Goal: Download file/media

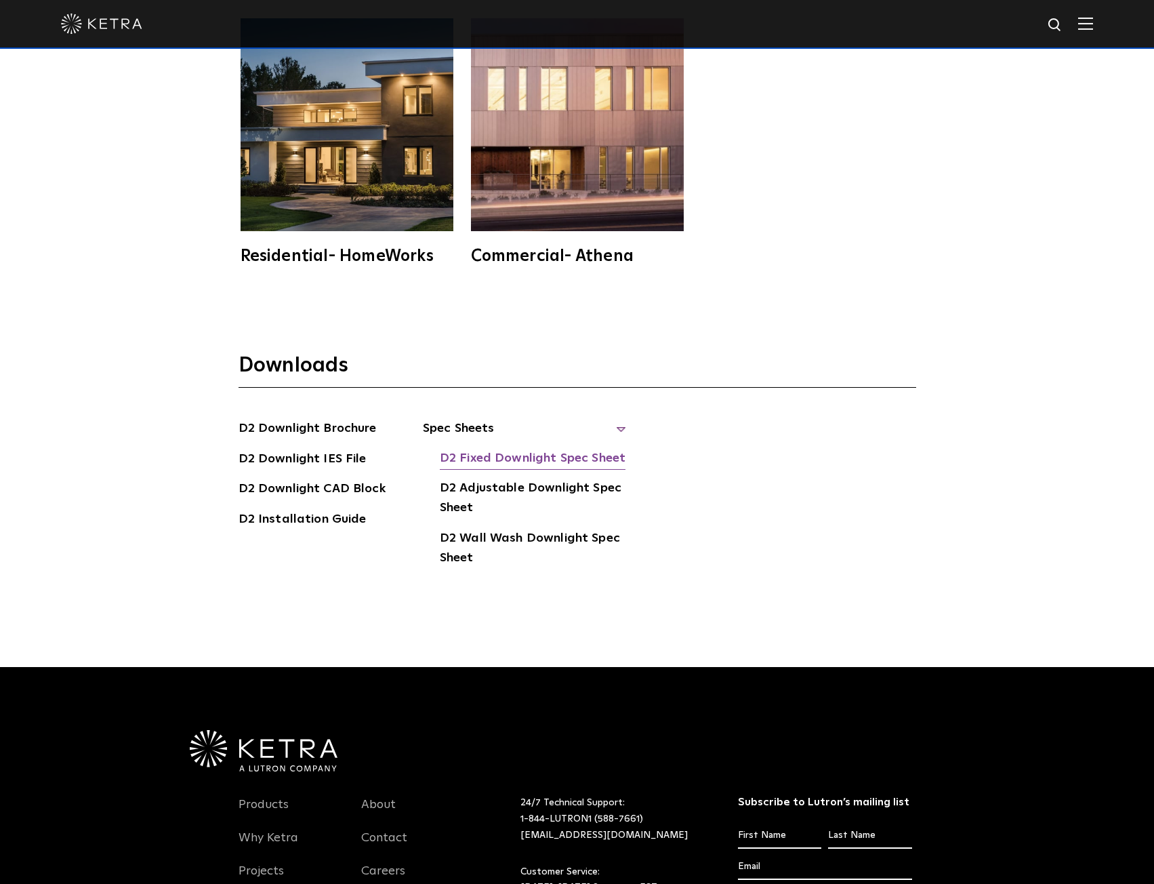
click at [580, 456] on link "D2 Fixed Downlight Spec Sheet" at bounding box center [533, 460] width 186 height 22
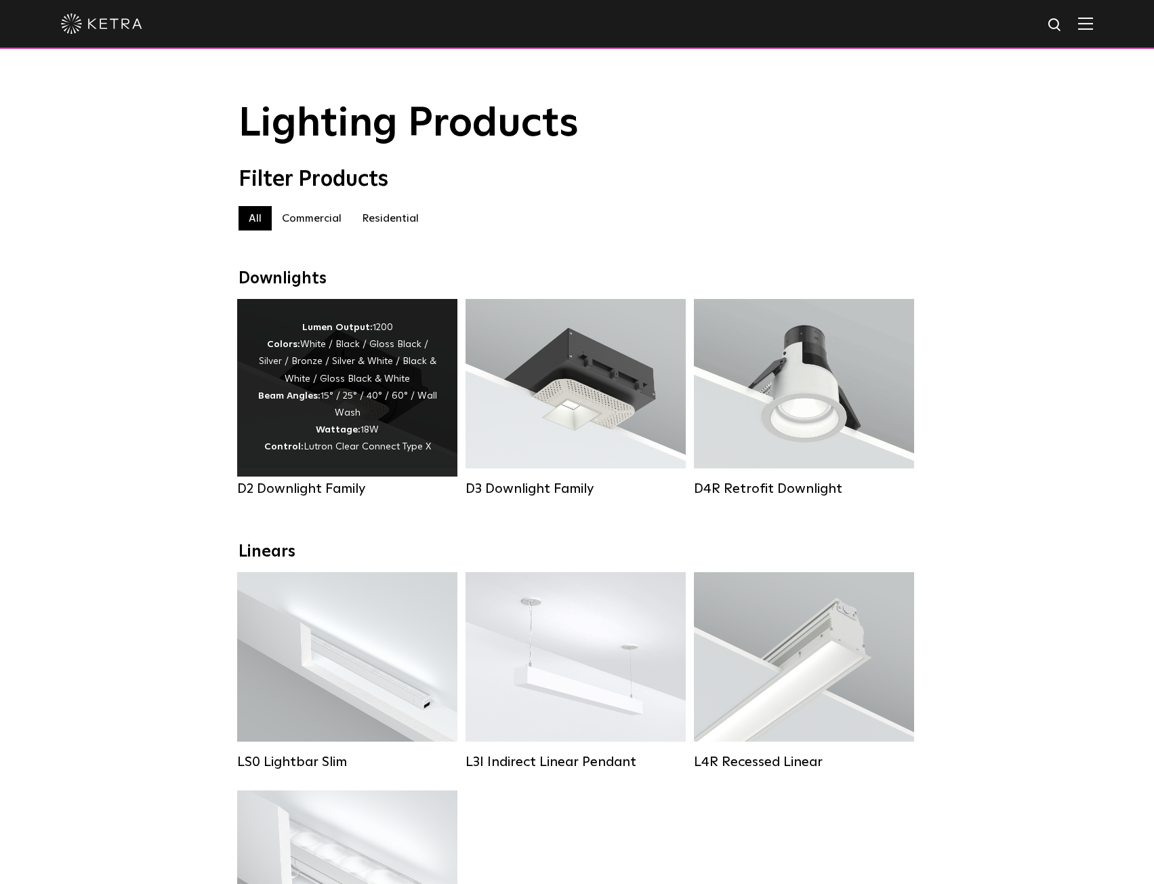
click at [345, 374] on div "Lumen Output: 1200 Colors: White / Black / Gloss Black / Silver / Bronze / Silv…" at bounding box center [348, 387] width 180 height 137
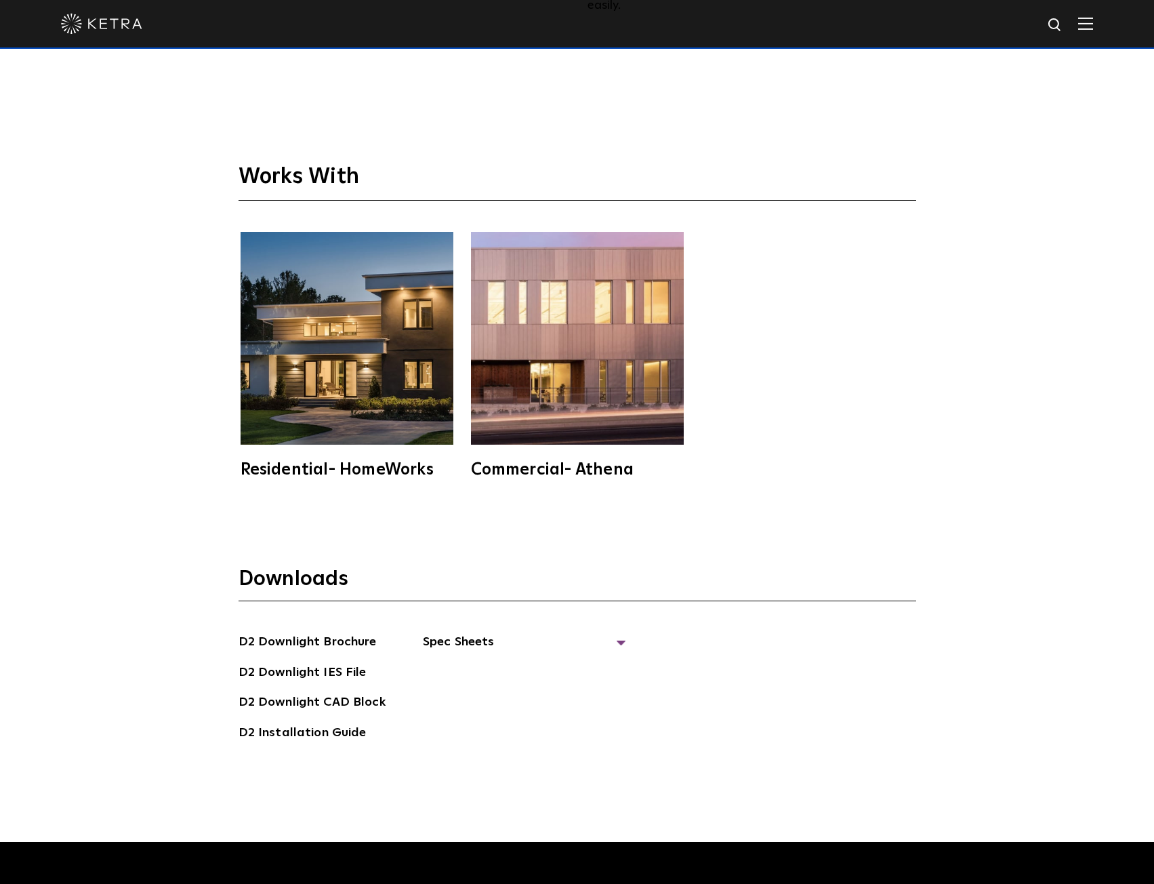
scroll to position [4135, 0]
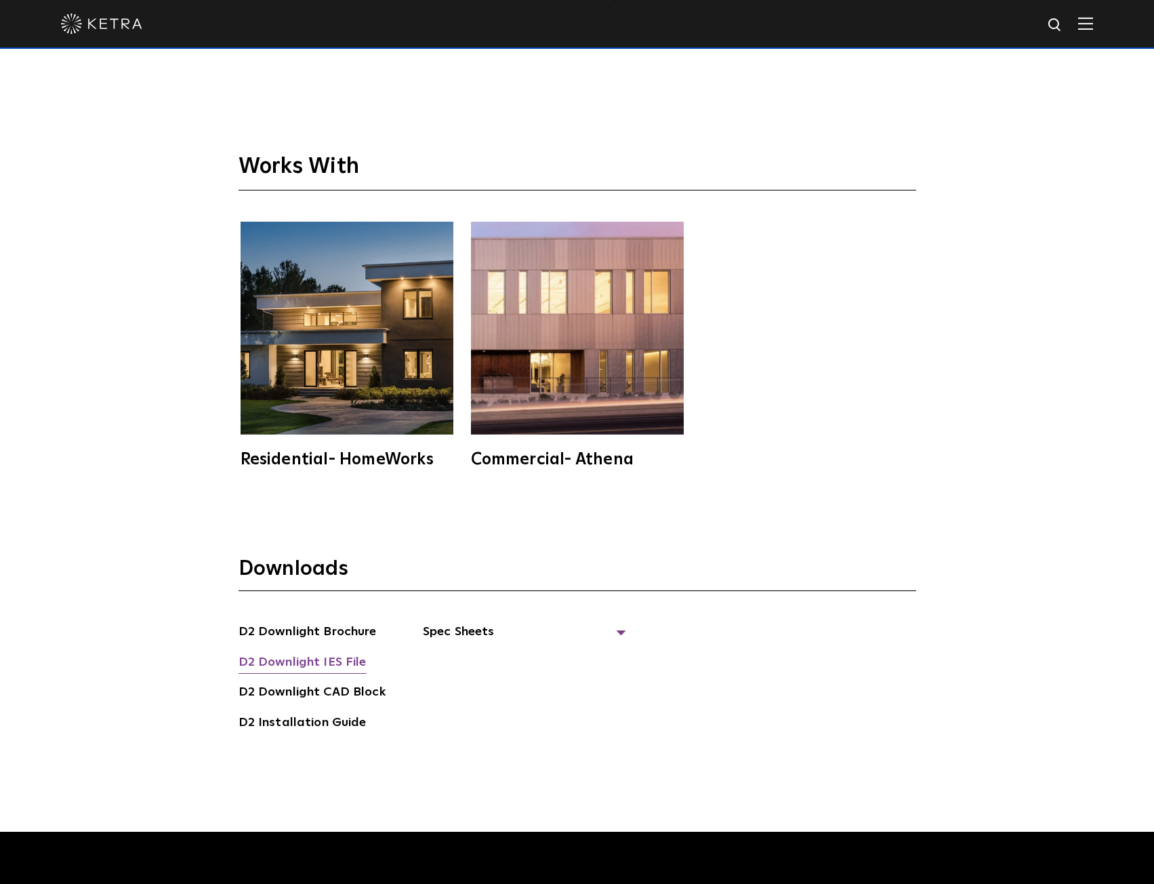
click at [352, 658] on link "D2 Downlight IES File" at bounding box center [303, 664] width 128 height 22
click at [841, 452] on div "Residential- HomeWorks Commercial- Athena" at bounding box center [578, 345] width 678 height 246
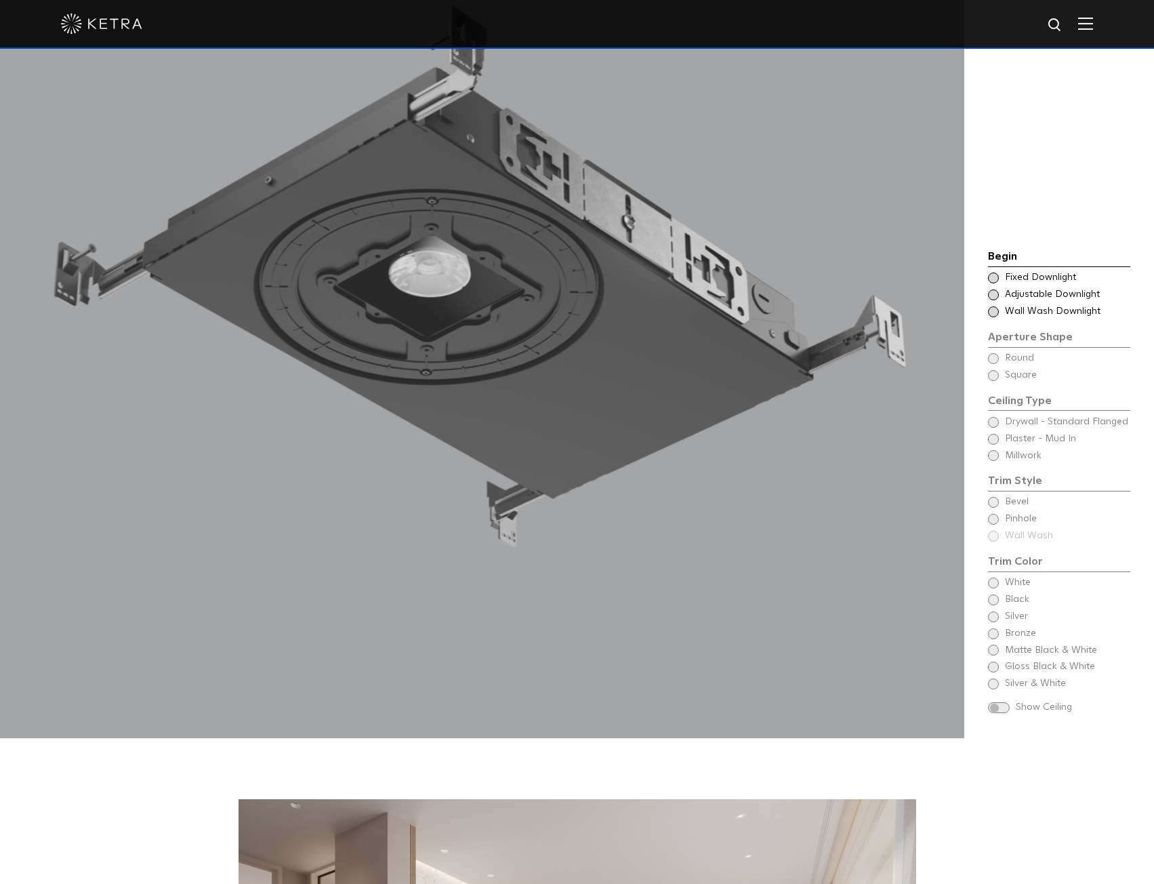
scroll to position [1288, 0]
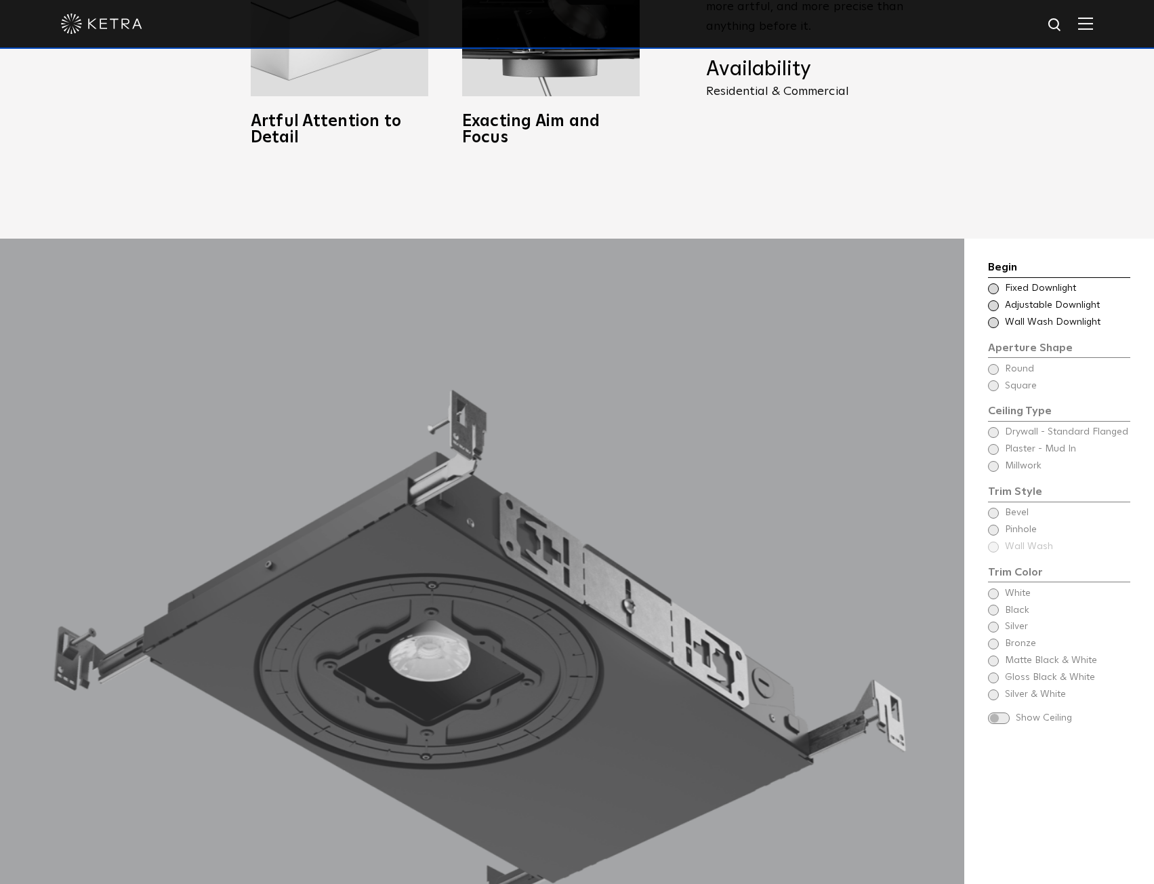
click at [1056, 20] on div at bounding box center [577, 23] width 1032 height 47
click at [1063, 24] on img at bounding box center [1055, 25] width 17 height 17
click at [895, 26] on input "text" at bounding box center [926, 25] width 174 height 31
type input "lumaris"
click at [1013, 15] on button "Search" at bounding box center [1023, 25] width 20 height 20
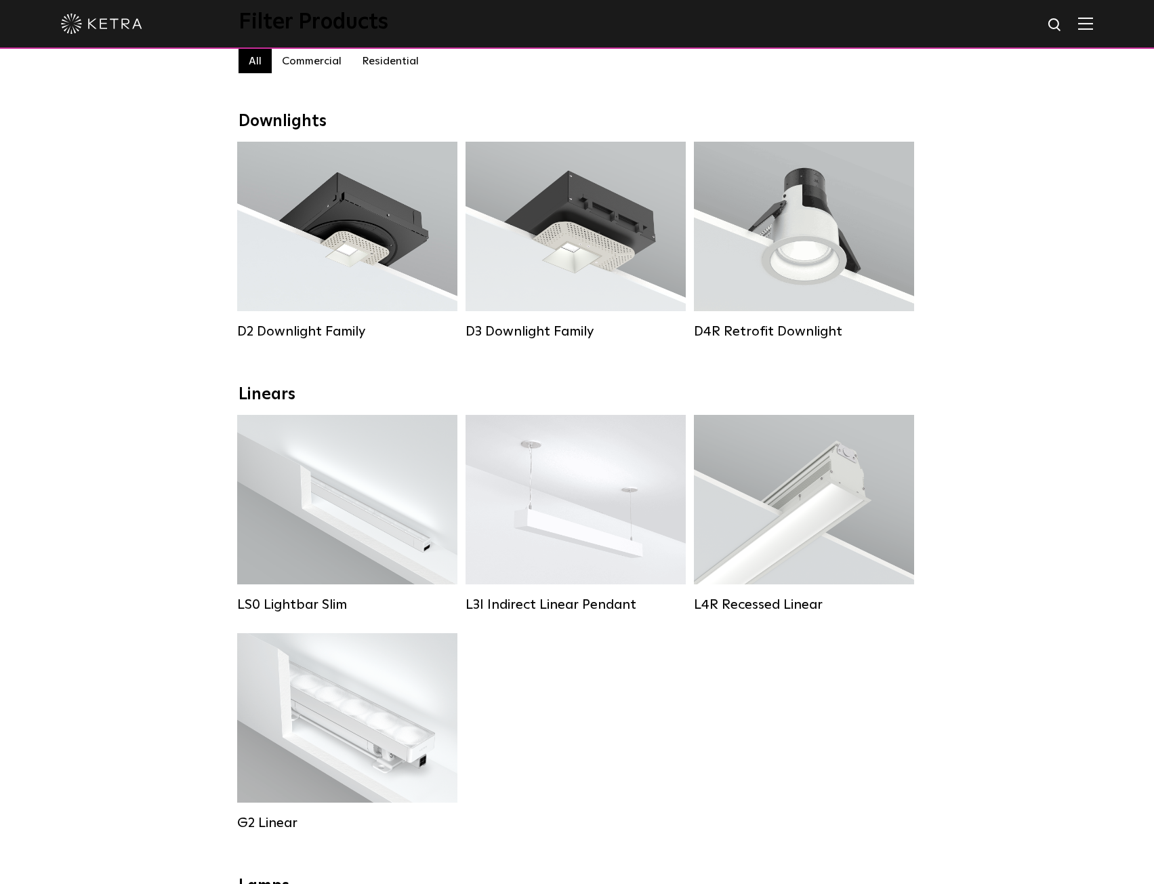
scroll to position [136, 0]
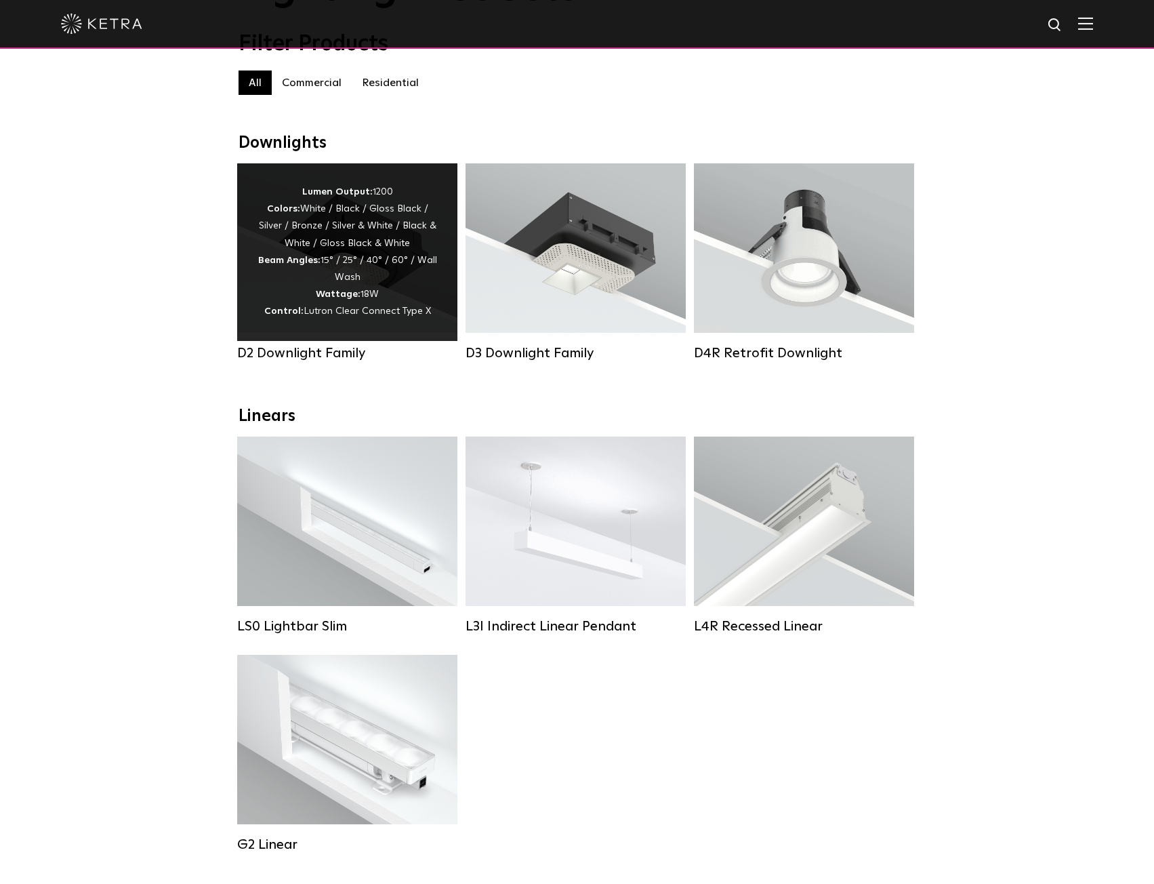
click at [340, 267] on div "Lumen Output: 1200 Colors: White / Black / Gloss Black / Silver / Bronze / Silv…" at bounding box center [348, 252] width 180 height 137
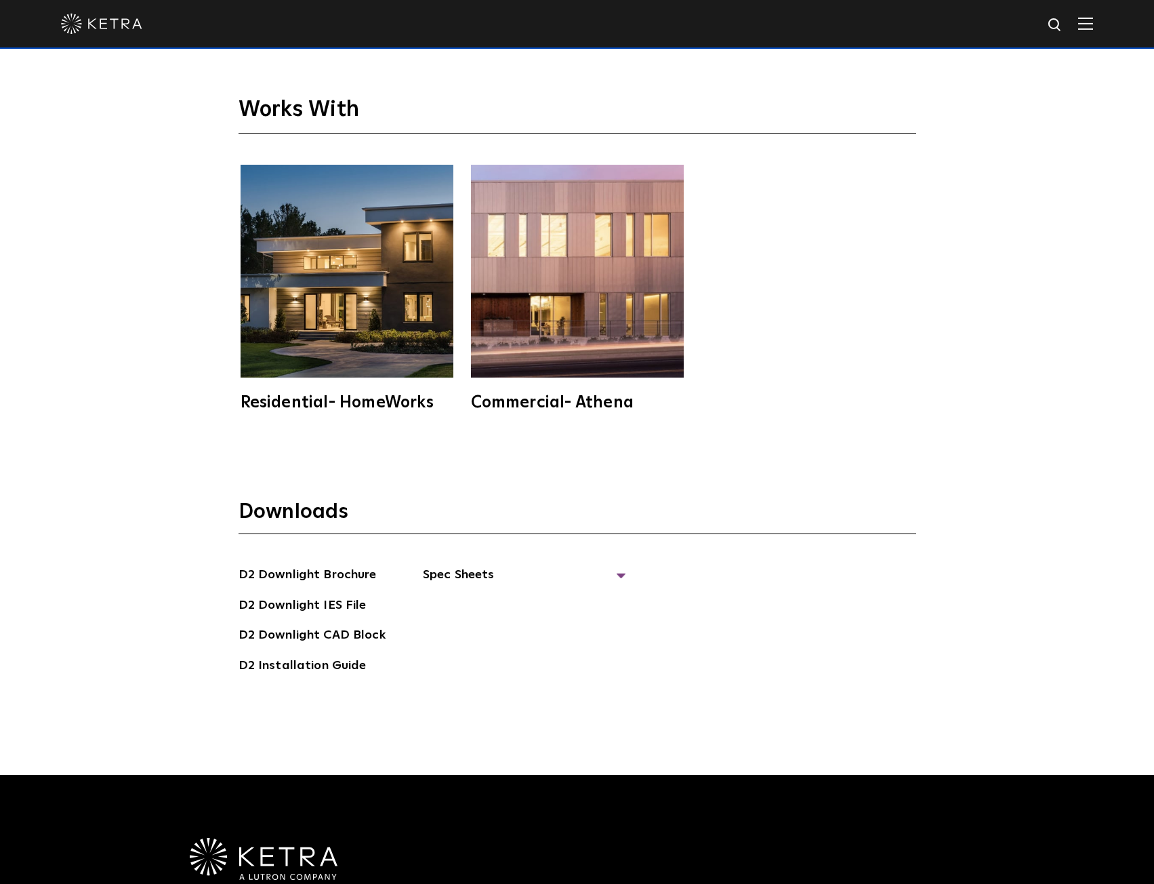
scroll to position [4202, 0]
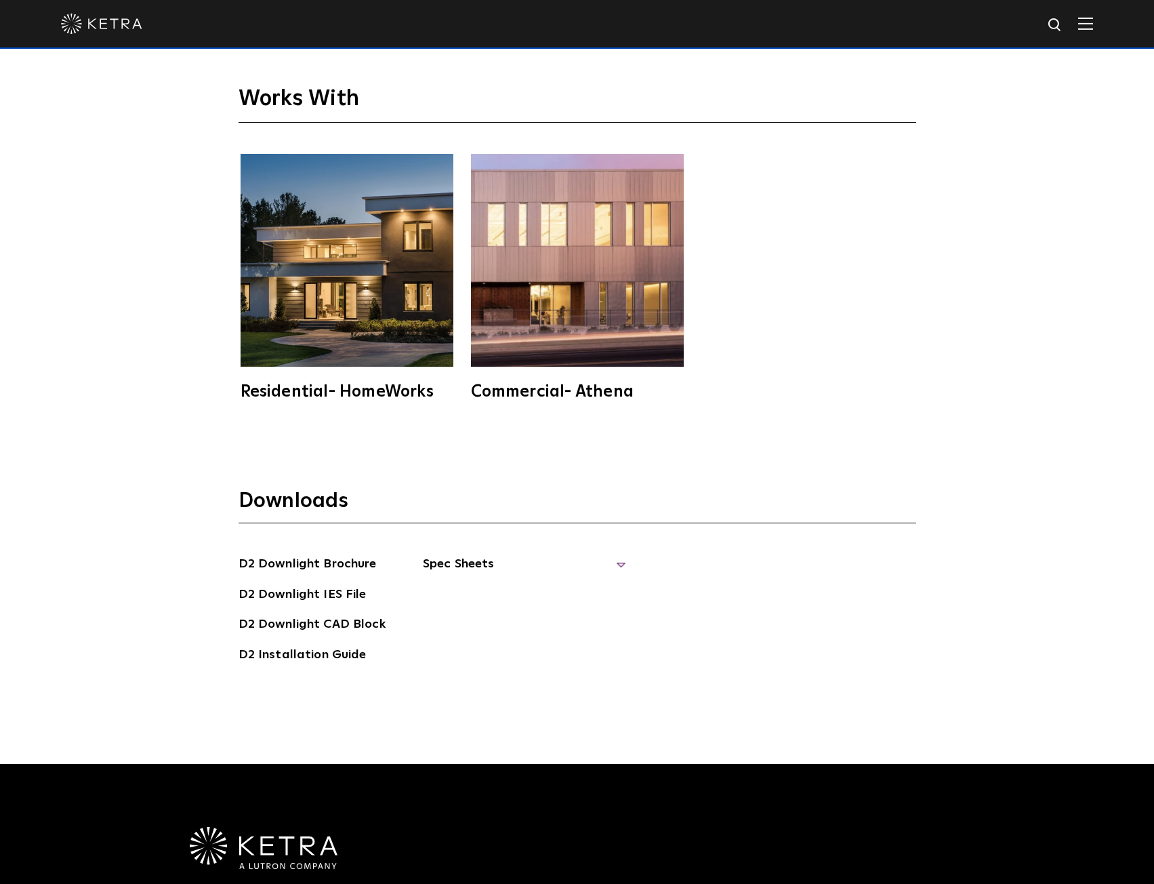
click at [449, 559] on span "Spec Sheets" at bounding box center [524, 569] width 203 height 30
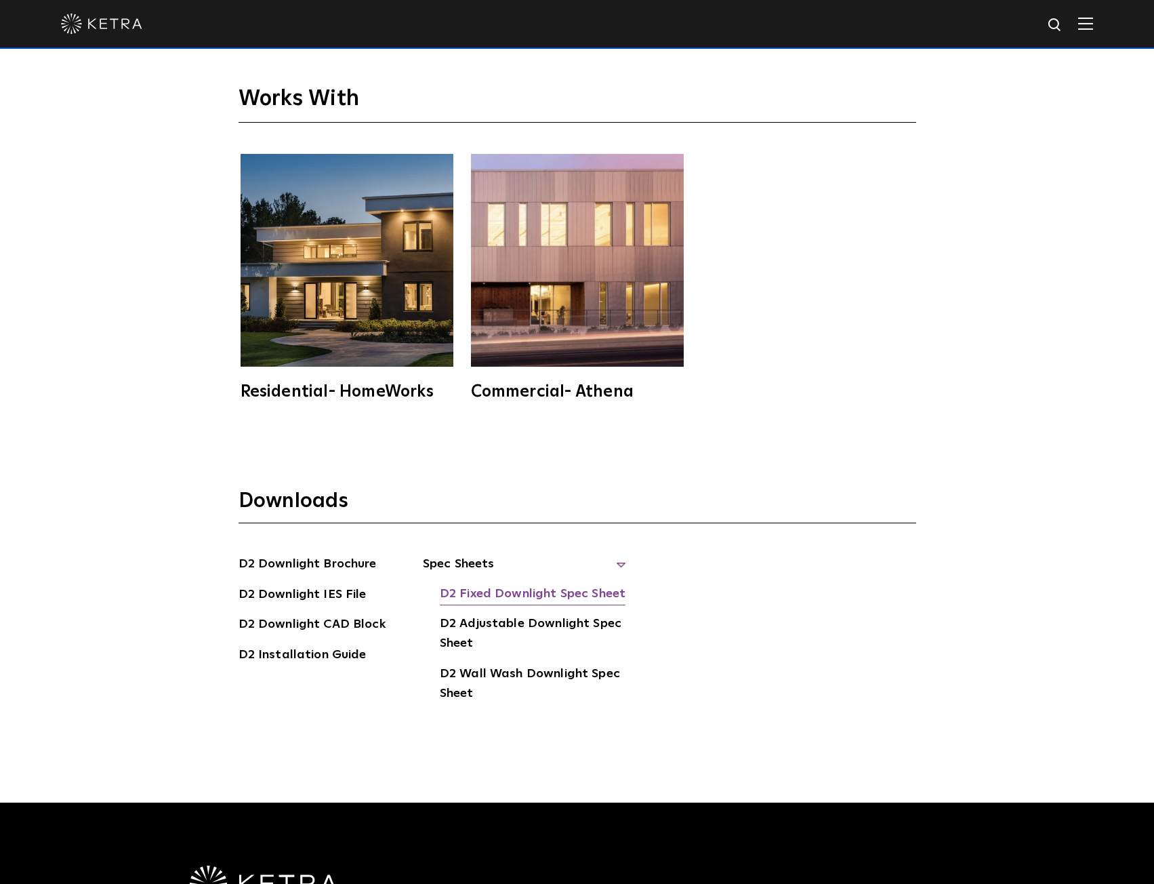
click at [534, 595] on link "D2 Fixed Downlight Spec Sheet" at bounding box center [533, 595] width 186 height 22
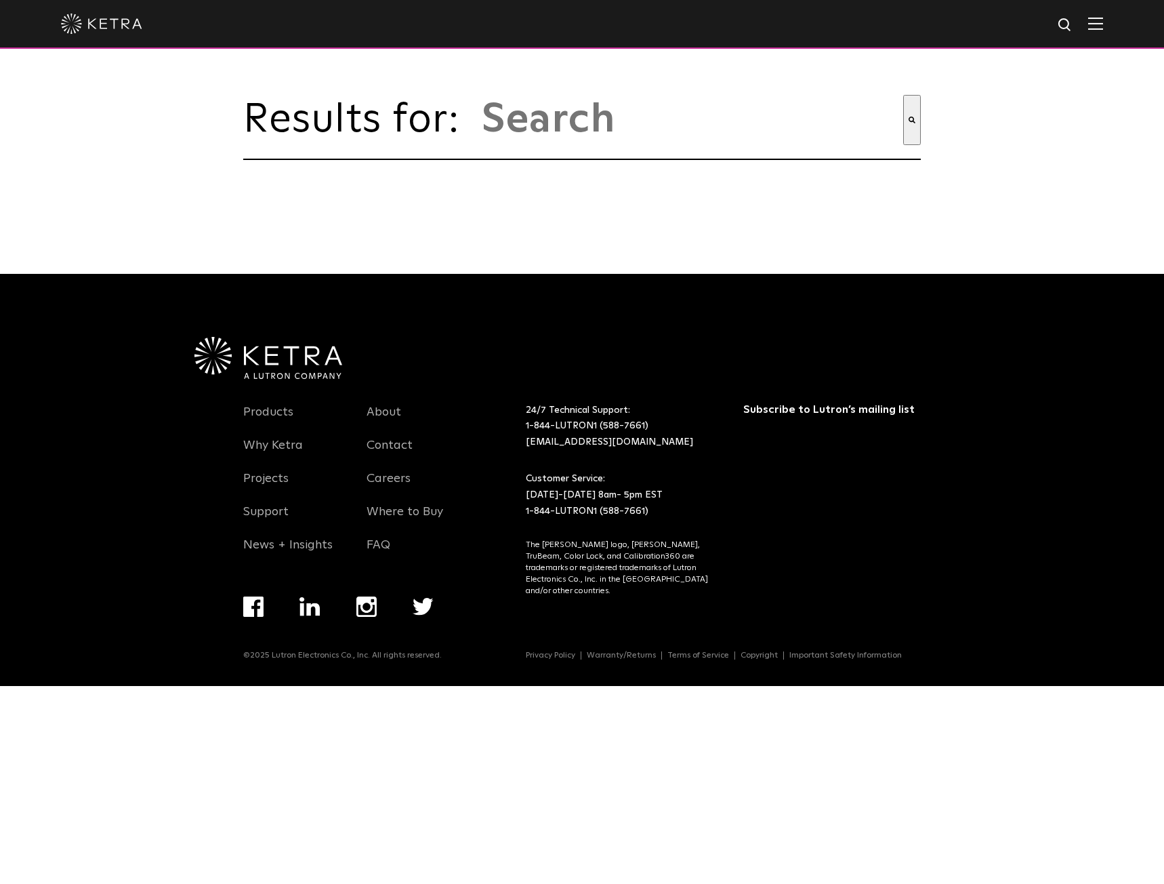
type input "lumaris"
